Goal: Task Accomplishment & Management: Use online tool/utility

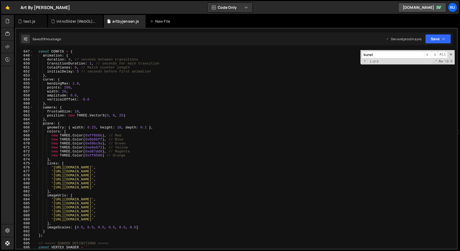
scroll to position [2512, 0]
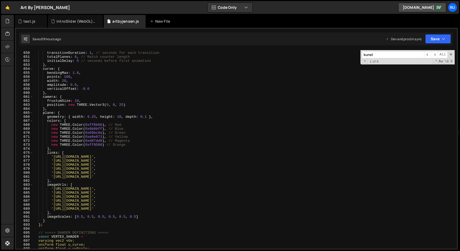
click at [76, 100] on div "duration : 4 , // seconds between transitions transitionDuration : 1 , // secon…" at bounding box center [244, 150] width 422 height 206
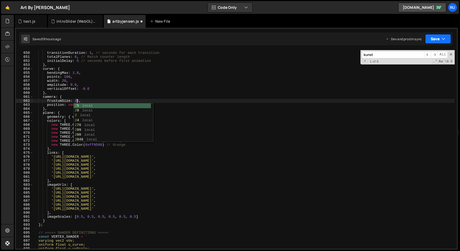
click at [440, 39] on button "Save" at bounding box center [438, 39] width 26 height 10
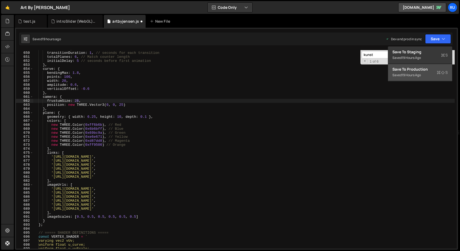
click at [428, 79] on button "Save to Production S Saved 19 hours ago" at bounding box center [420, 72] width 64 height 17
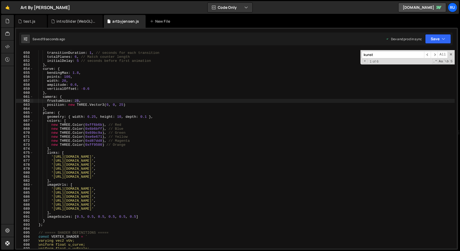
click at [123, 119] on div "duration : 4 , // seconds between transitions transitionDuration : 1 , // secon…" at bounding box center [244, 150] width 422 height 206
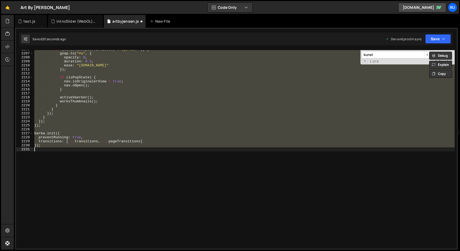
scroll to position [2464, 0]
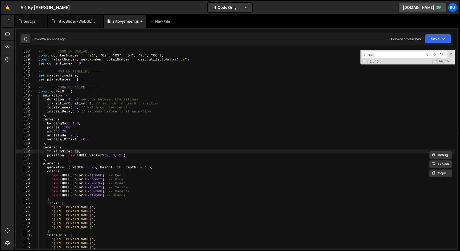
click at [121, 156] on div "// ===== COUNTER VARIABLES ===== const counterNumber = [ "01" , "02" , "03" , "…" at bounding box center [244, 153] width 422 height 206
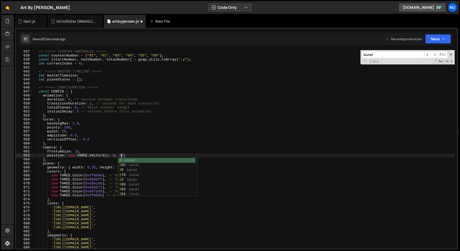
scroll to position [0, 6]
click at [435, 37] on button "Save" at bounding box center [438, 39] width 26 height 10
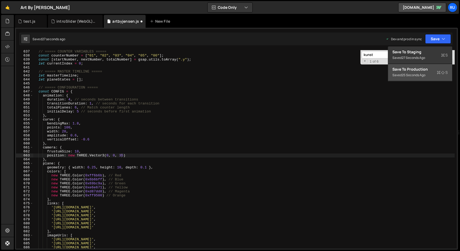
click at [430, 73] on div "Saved 25 seconds ago" at bounding box center [420, 75] width 55 height 6
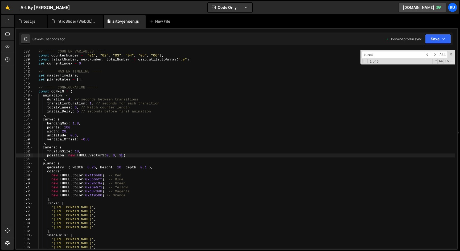
click at [121, 169] on div "// ===== COUNTER VARIABLES ===== const counterNumber = [ "01" , "02" , "03" , "…" at bounding box center [244, 153] width 422 height 206
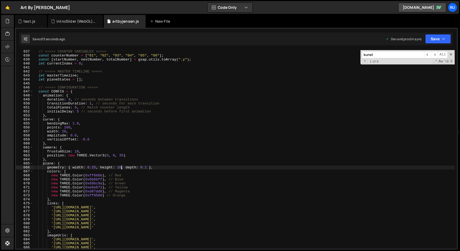
click at [141, 139] on div "// ===== COUNTER VARIABLES ===== const counterNumber = [ "01" , "02" , "03" , "…" at bounding box center [244, 153] width 422 height 206
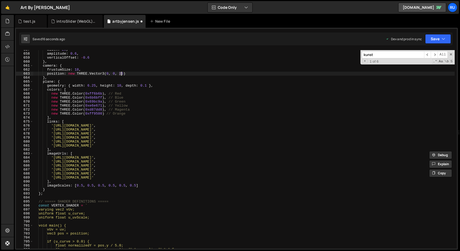
scroll to position [2541, 0]
click at [89, 86] on div "width : 20 , amplitude : 0.6 , verticalOffset : - 0.6 } , camera : { frustumSiz…" at bounding box center [244, 151] width 422 height 206
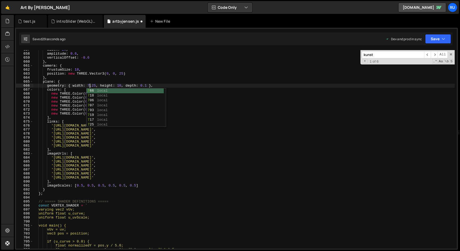
scroll to position [0, 4]
click at [438, 42] on button "Save" at bounding box center [438, 39] width 26 height 10
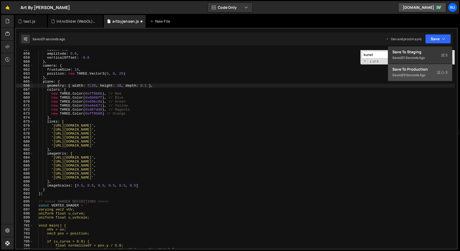
click at [437, 80] on button "Save to Production S Saved 29 seconds ago" at bounding box center [420, 72] width 64 height 17
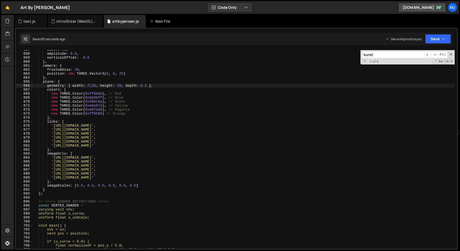
click at [102, 77] on div "width : 20 , amplitude : 0.6 , verticalOffset : - 0.6 } , camera : { frustumSiz…" at bounding box center [244, 151] width 422 height 206
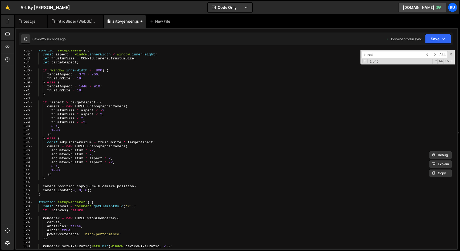
scroll to position [3014, 0]
click at [79, 91] on div "function setupCamera ( ) { const aspect = window . innerWidth / window . innerH…" at bounding box center [244, 151] width 422 height 206
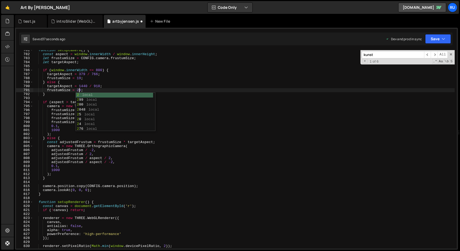
scroll to position [0, 3]
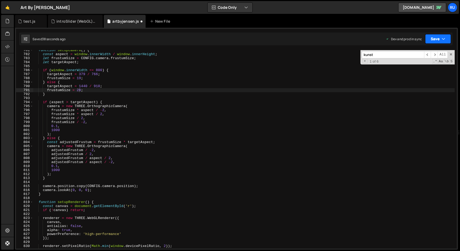
click at [442, 38] on button "Save" at bounding box center [438, 39] width 26 height 10
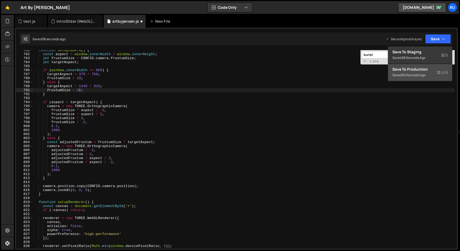
click at [430, 71] on div "Save to Production S" at bounding box center [420, 69] width 55 height 5
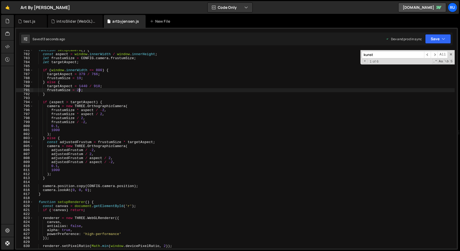
click at [79, 90] on div "function setupCamera ( ) { const aspect = window . innerWidth / window . innerH…" at bounding box center [244, 151] width 422 height 206
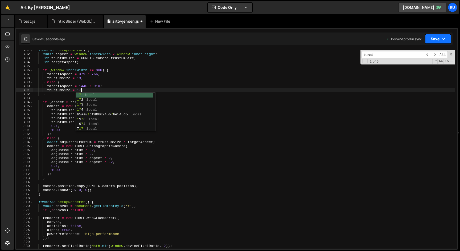
click at [437, 41] on button "Save" at bounding box center [438, 39] width 26 height 10
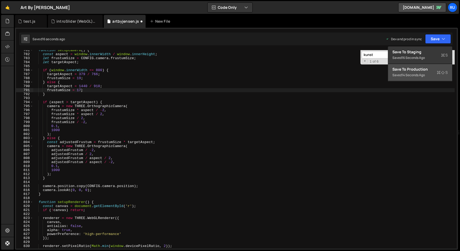
click at [425, 71] on div "Save to Production S" at bounding box center [420, 69] width 55 height 5
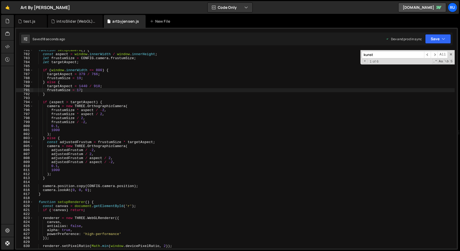
click at [82, 91] on div "function setupCamera ( ) { const aspect = window . innerWidth / window . innerH…" at bounding box center [244, 151] width 422 height 206
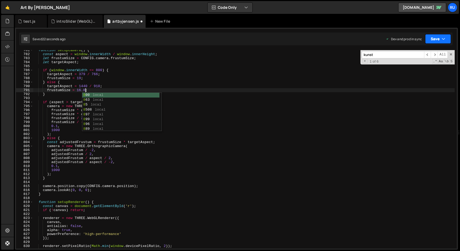
click at [434, 42] on button "Save" at bounding box center [438, 39] width 26 height 10
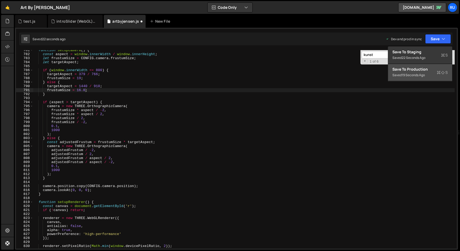
click at [430, 71] on div "Save to Production S" at bounding box center [420, 69] width 55 height 5
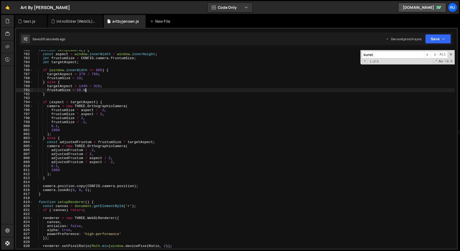
click at [85, 89] on div "function setupCamera ( ) { const aspect = window . innerWidth / window . innerH…" at bounding box center [244, 151] width 422 height 206
click at [434, 38] on button "Save" at bounding box center [438, 39] width 26 height 10
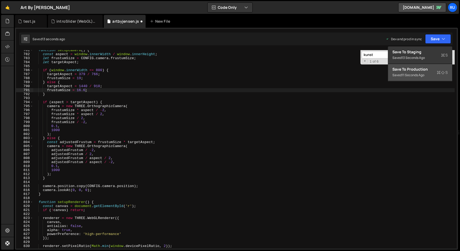
click at [425, 75] on div "11 seconds ago" at bounding box center [413, 75] width 23 height 5
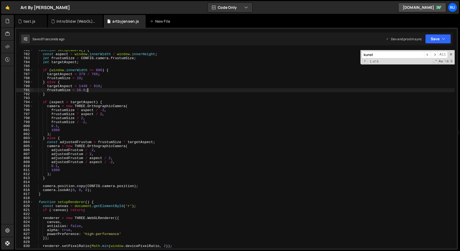
click at [93, 91] on div "function setupCamera ( ) { const aspect = window . innerWidth / window . innerH…" at bounding box center [244, 151] width 422 height 206
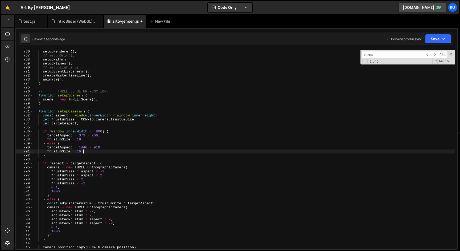
scroll to position [2956, 0]
click at [433, 39] on button "Save" at bounding box center [438, 39] width 26 height 10
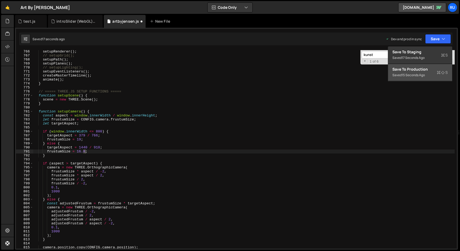
click at [429, 68] on div "Save to Production S" at bounding box center [420, 69] width 55 height 5
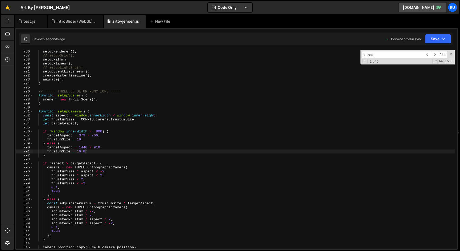
click at [85, 152] on div "setupRenderer ( ) ; // setupGrid(); setupPath ( ) ; setupPlanes ( ) ; // setupL…" at bounding box center [244, 153] width 422 height 206
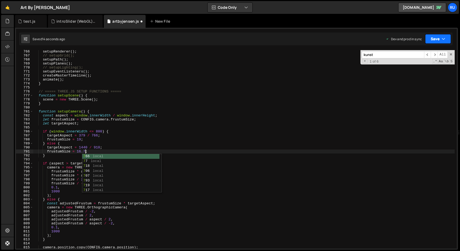
type textarea "frustumSize = 16.7;"
click at [437, 40] on button "Save" at bounding box center [438, 39] width 26 height 10
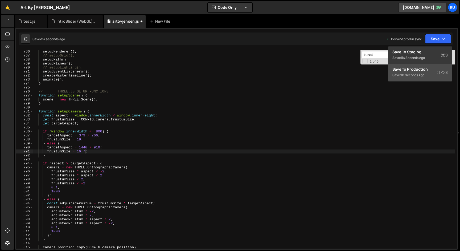
click at [430, 71] on div "Save to Production S" at bounding box center [420, 69] width 55 height 5
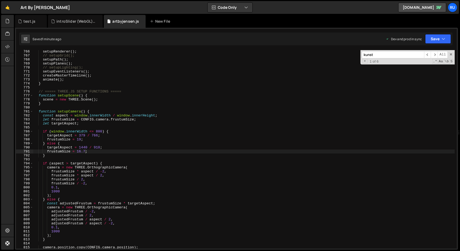
click at [58, 150] on div "setupRenderer ( ) ; // setupGrid(); setupPath ( ) ; setupPlanes ( ) ; // setupL…" at bounding box center [244, 153] width 422 height 206
click at [380, 56] on input "kunst" at bounding box center [393, 54] width 62 height 7
paste input "frustumSize"
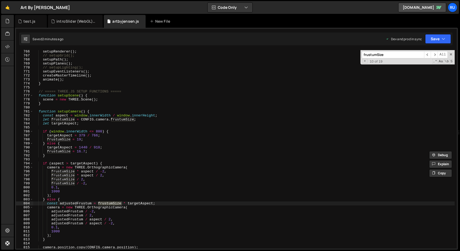
scroll to position [4374, 0]
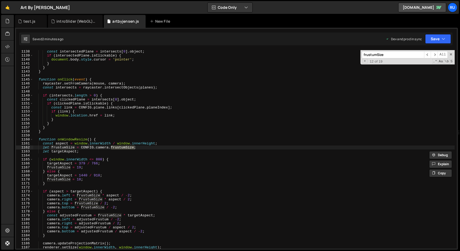
type input "frustumSize"
click at [80, 179] on div "const intersectedPlane = intersects [ 0 ] . object ; if ( intersectedPlane . is…" at bounding box center [244, 153] width 422 height 206
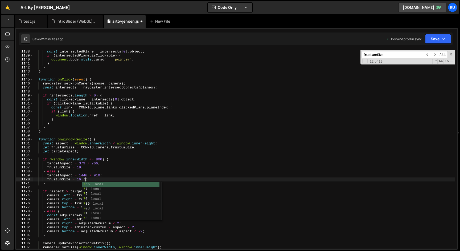
scroll to position [0, 4]
type textarea "frustumSize = 16.7;"
click at [438, 39] on button "Save" at bounding box center [438, 39] width 26 height 10
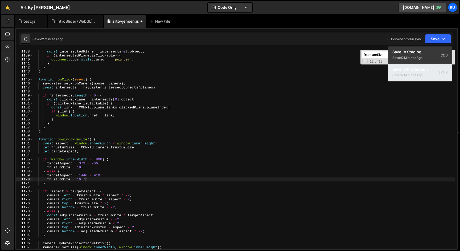
click at [435, 74] on div "Saved 2 minutes ago" at bounding box center [420, 75] width 55 height 6
